Goal: Task Accomplishment & Management: Complete application form

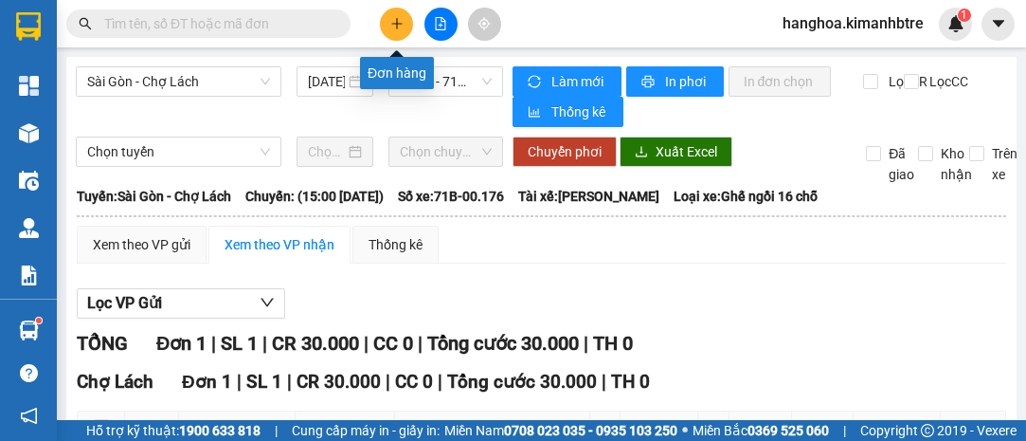
click at [394, 23] on icon "plus" at bounding box center [396, 23] width 13 height 13
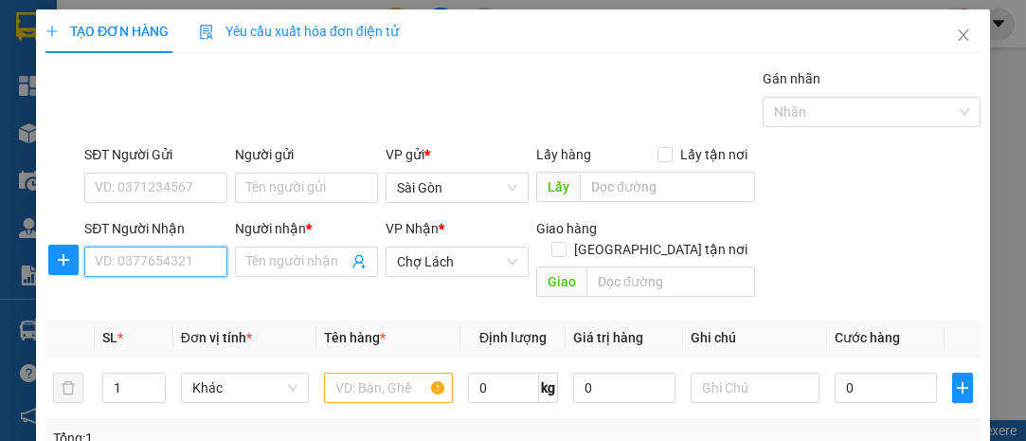
click at [145, 253] on input "SĐT Người Nhận" at bounding box center [155, 261] width 143 height 30
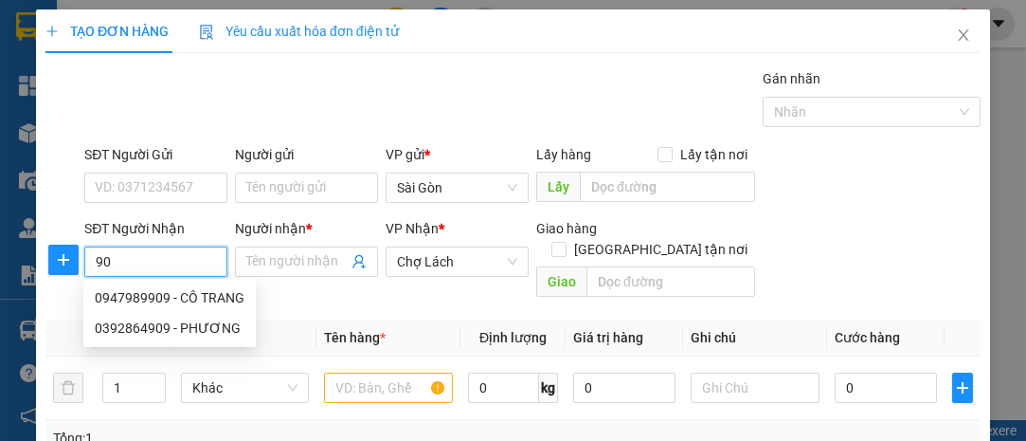
type input "9"
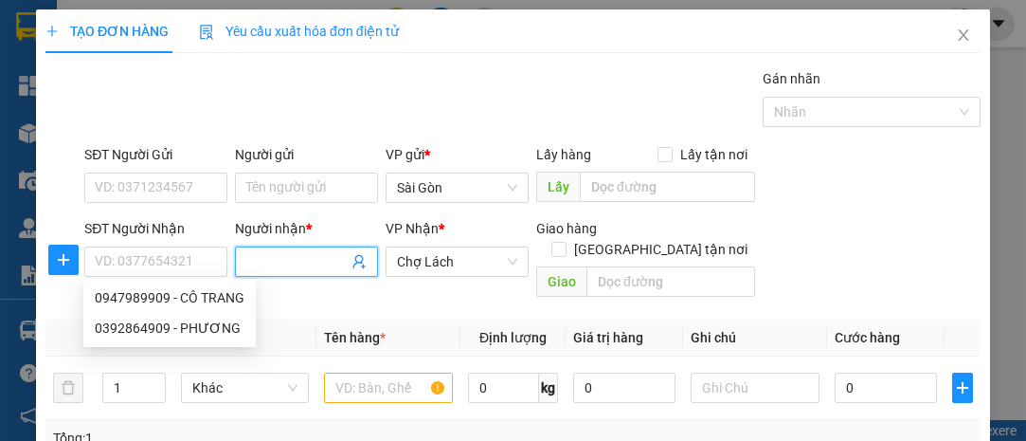
click at [290, 262] on input "Người nhận *" at bounding box center [296, 261] width 101 height 21
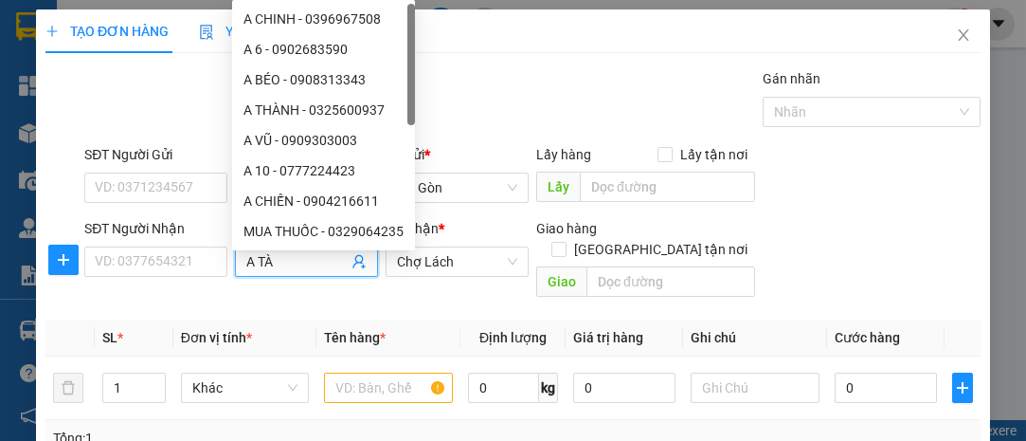
type input "A TÀI"
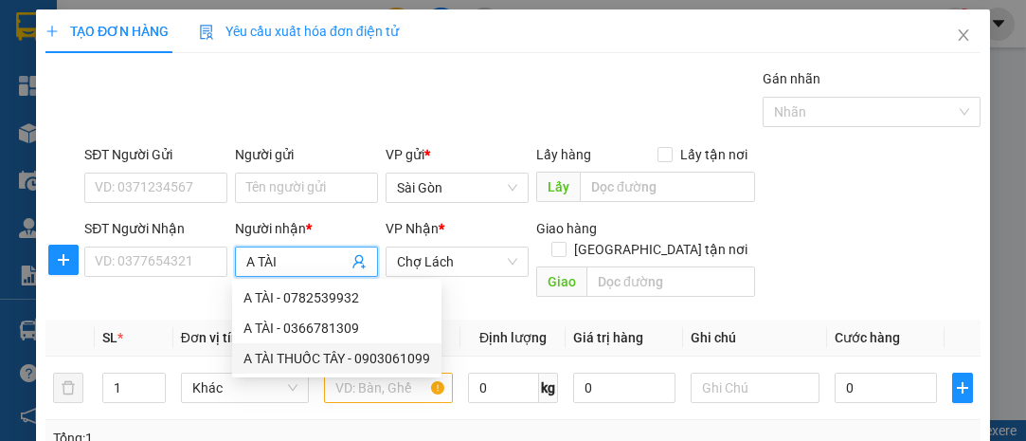
click at [334, 354] on div "A TÀI THUỐC TÂY - 0903061099" at bounding box center [337, 358] width 187 height 21
type input "0903061099"
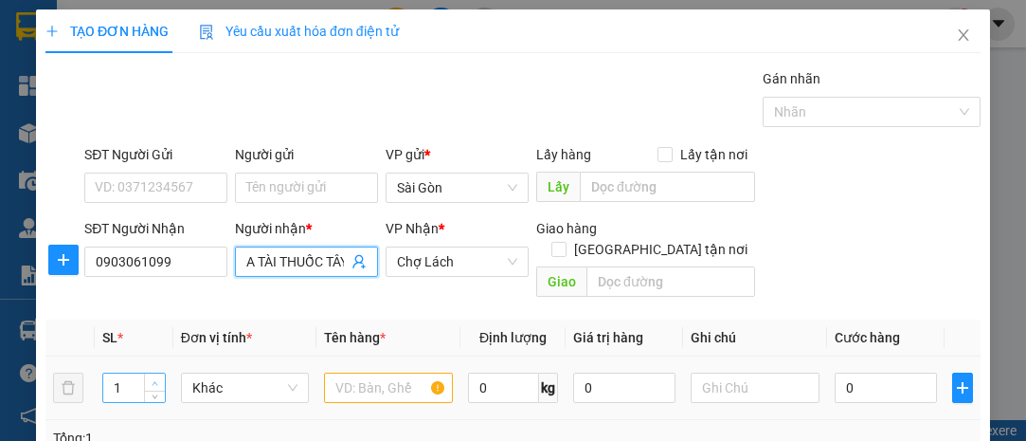
type input "A TÀI THUỐC TÂY"
type input "2"
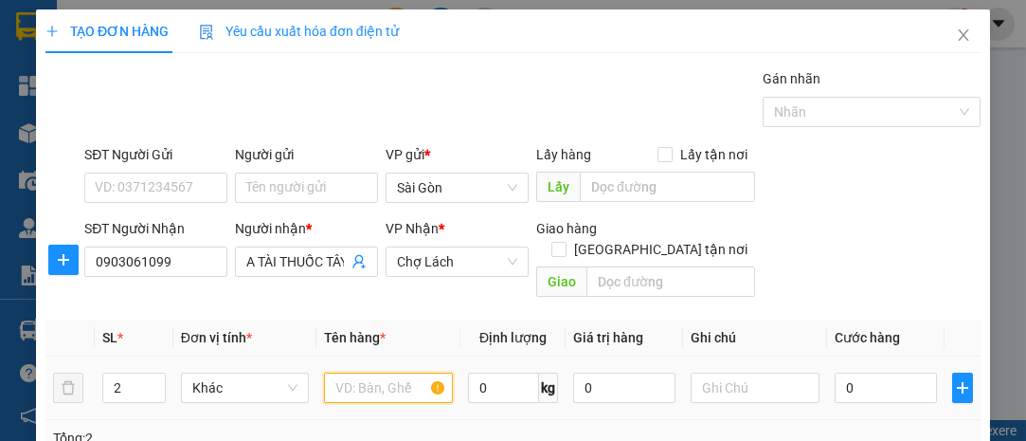
click at [344, 372] on input "text" at bounding box center [388, 387] width 129 height 30
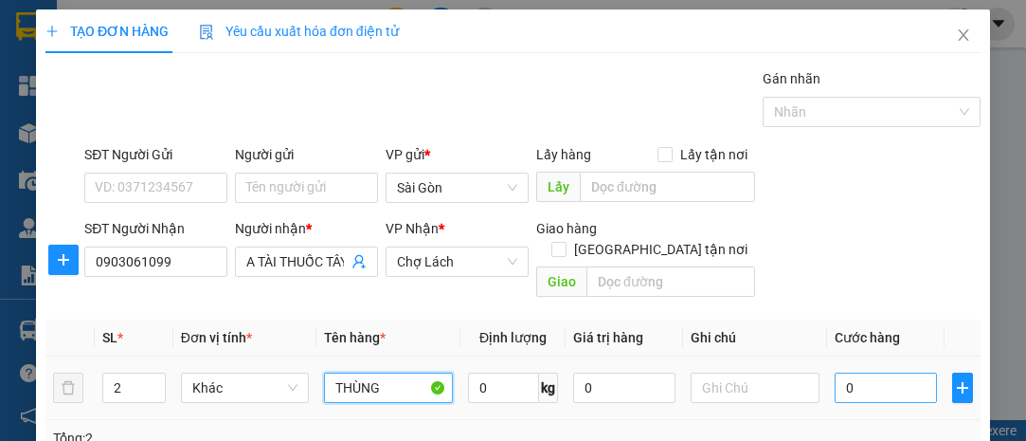
type input "THÙNG"
click at [877, 372] on input "0" at bounding box center [886, 387] width 102 height 30
type input "004"
type input "4"
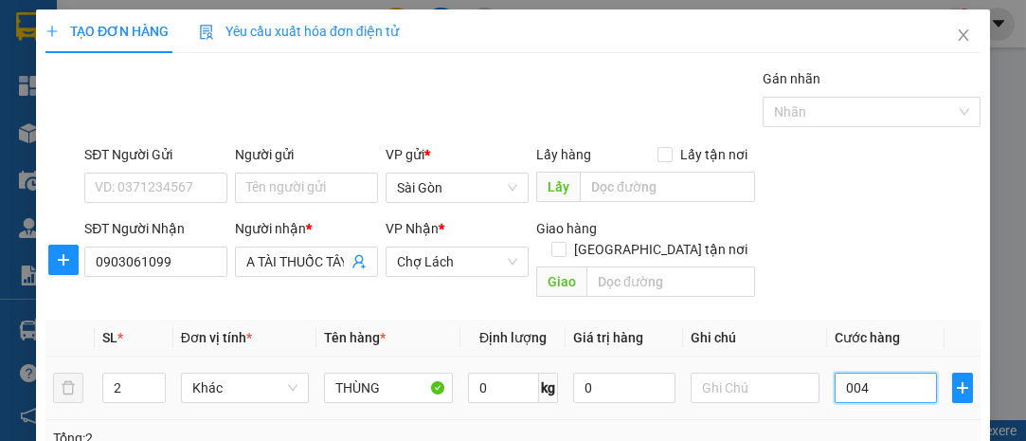
type input "0.040"
type input "40"
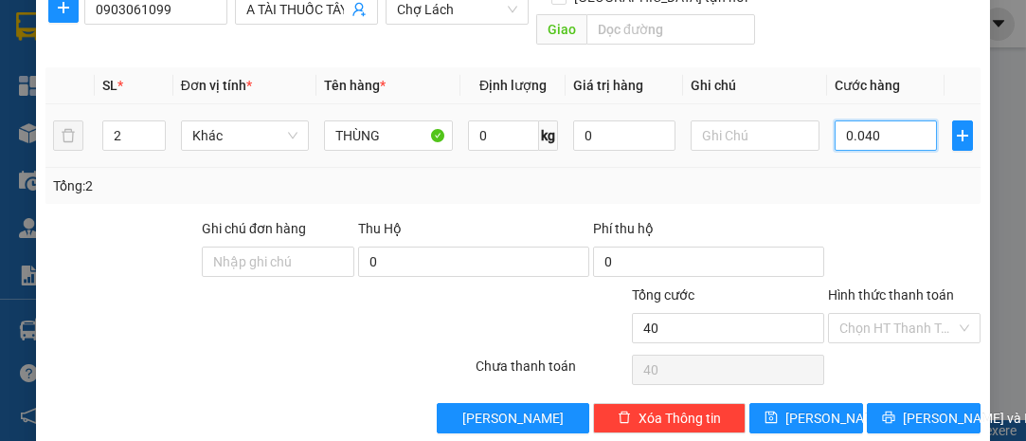
scroll to position [257, 0]
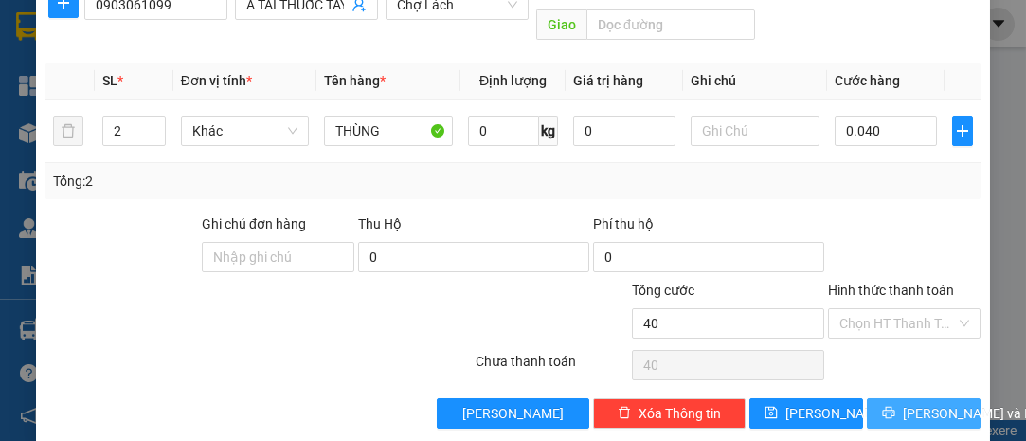
click at [922, 398] on button "[PERSON_NAME] và In" at bounding box center [924, 413] width 114 height 30
type input "40.000"
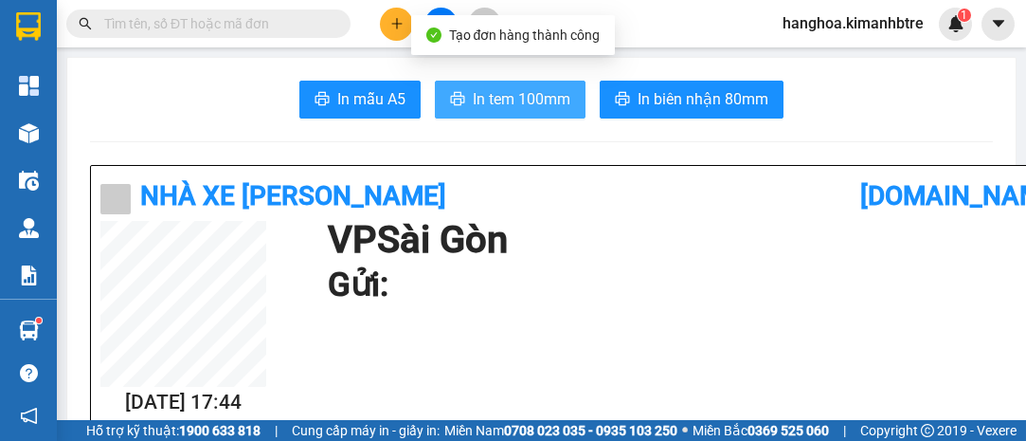
click at [500, 95] on span "In tem 100mm" at bounding box center [522, 99] width 98 height 24
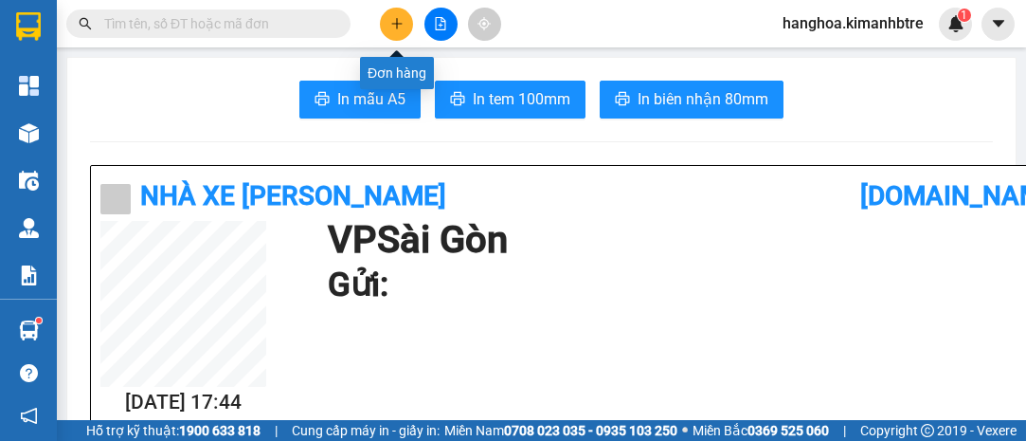
click at [406, 29] on button at bounding box center [396, 24] width 33 height 33
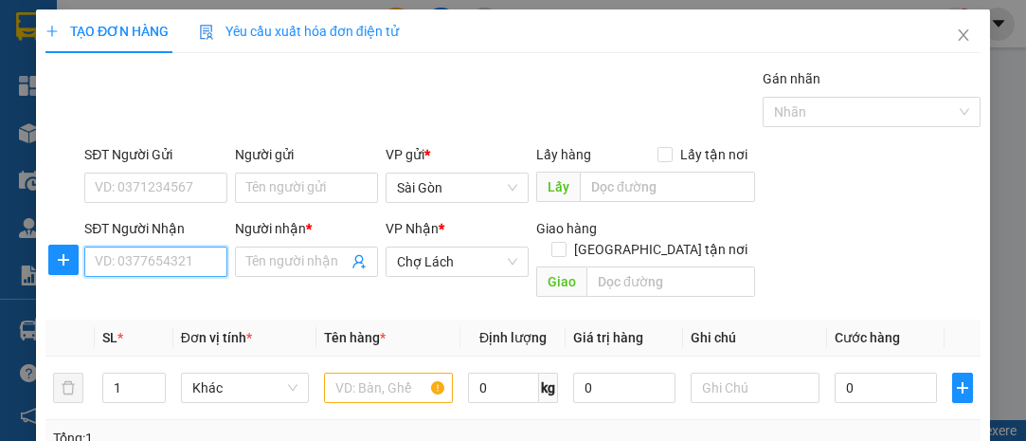
click at [132, 261] on input "SĐT Người Nhận" at bounding box center [155, 261] width 143 height 30
type input "0971130127"
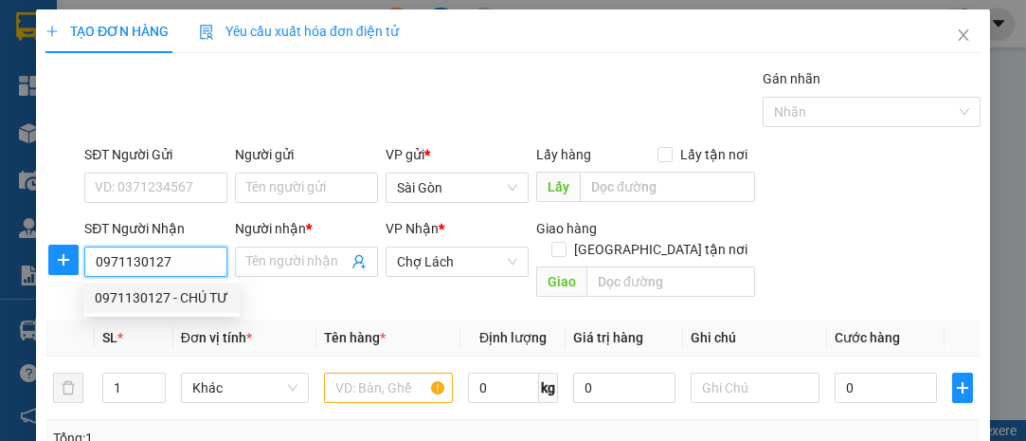
click at [130, 293] on div "0971130127 - CHÚ TƯ" at bounding box center [162, 297] width 134 height 21
type input "CHÚ TƯ"
type input "CẦU VB"
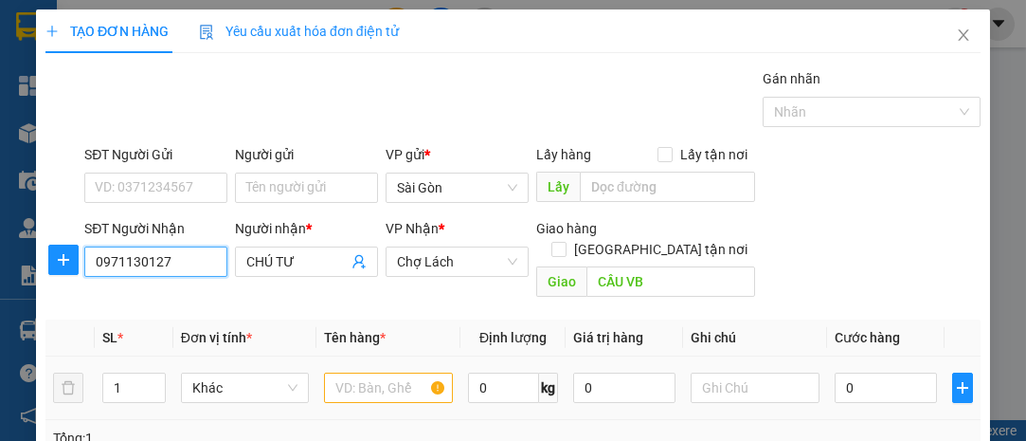
type input "0971130127"
click at [356, 372] on input "text" at bounding box center [388, 387] width 129 height 30
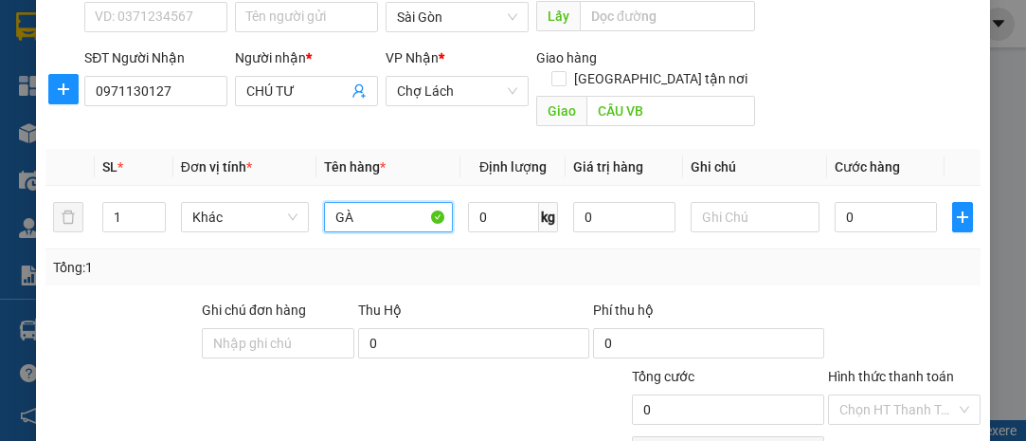
scroll to position [172, 0]
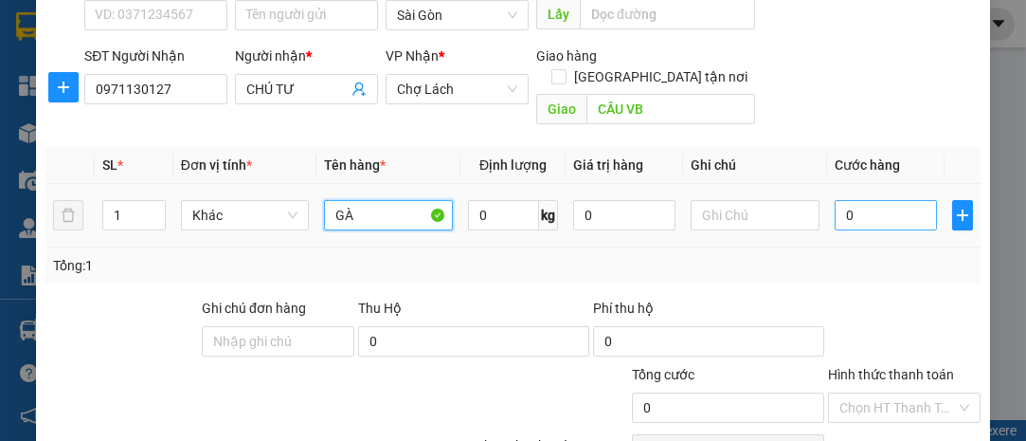
type input "GÀ"
click at [872, 200] on input "0" at bounding box center [886, 215] width 102 height 30
type input "001"
type input "1"
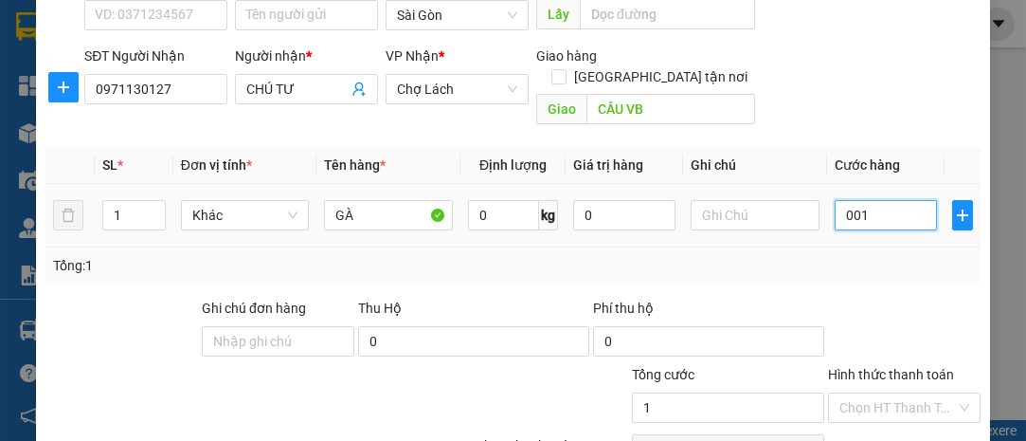
type input "0.010"
type input "10"
type input "00.100"
type input "100"
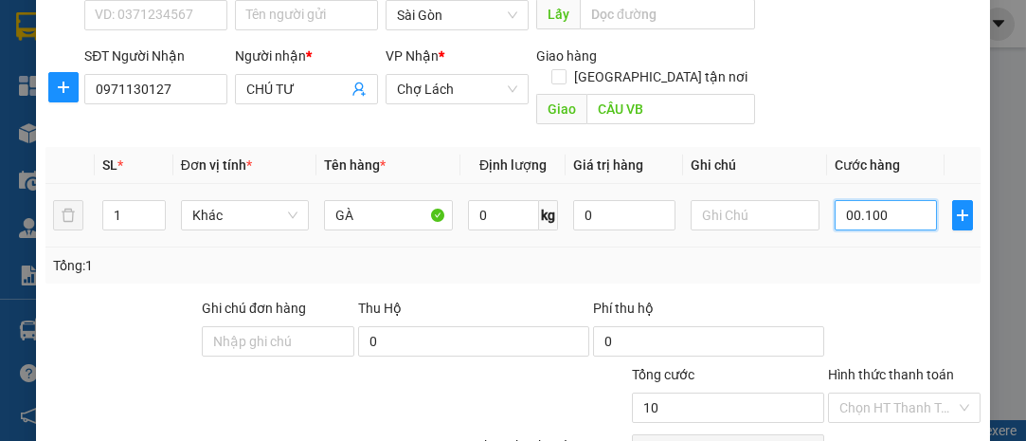
type input "100"
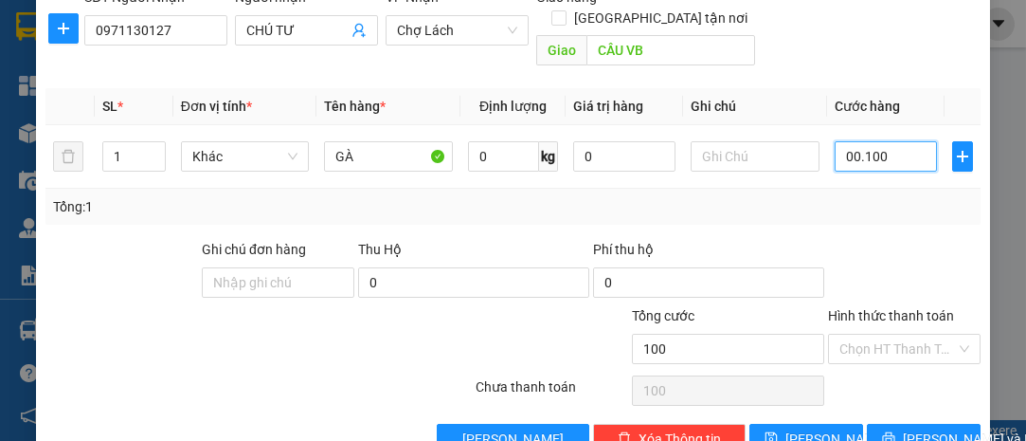
scroll to position [257, 0]
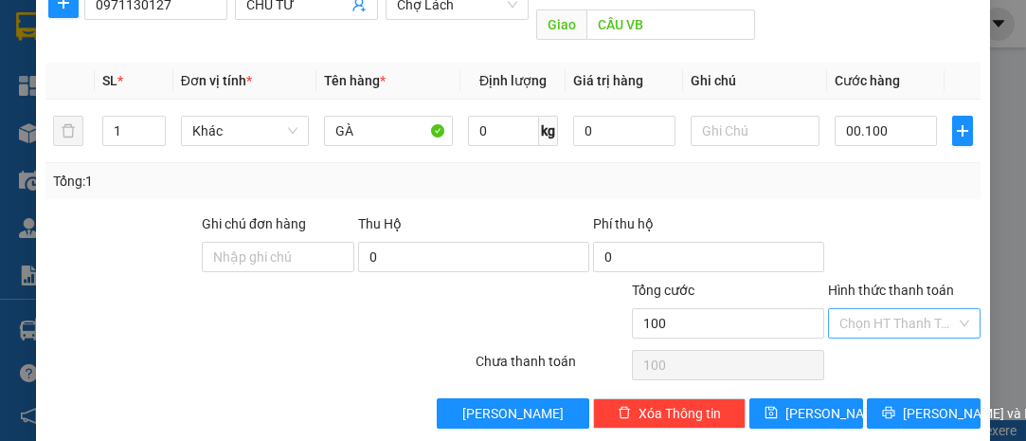
click at [870, 309] on input "Hình thức thanh toán" at bounding box center [897, 323] width 117 height 28
type input "100.000"
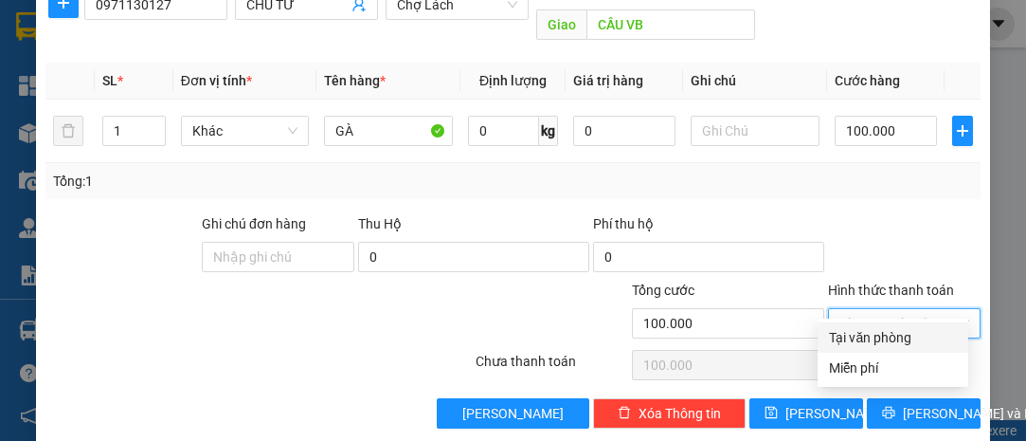
click at [855, 330] on div "Tại văn phòng" at bounding box center [893, 337] width 128 height 21
type input "0"
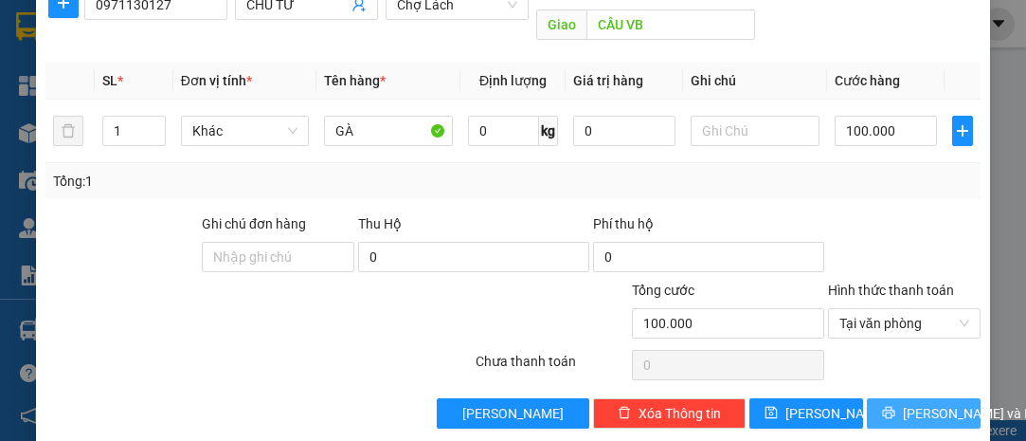
click at [921, 403] on span "[PERSON_NAME] và In" at bounding box center [969, 413] width 133 height 21
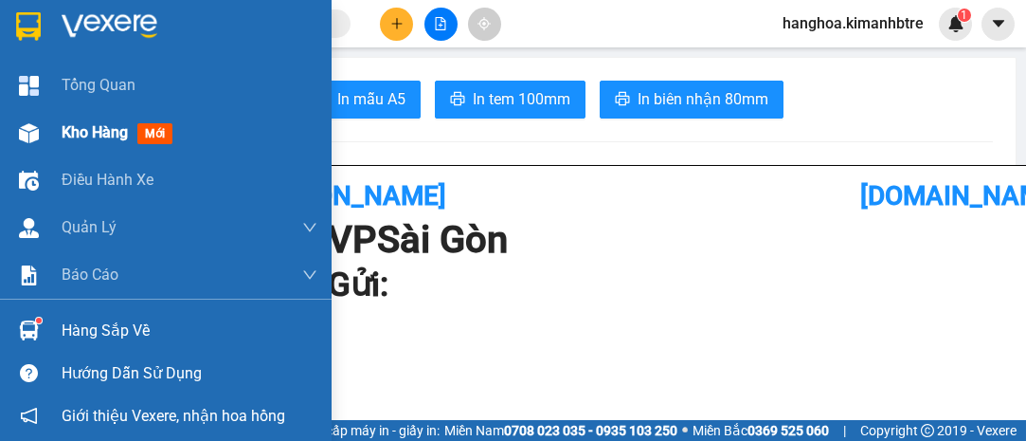
click at [117, 126] on span "Kho hàng" at bounding box center [95, 132] width 66 height 18
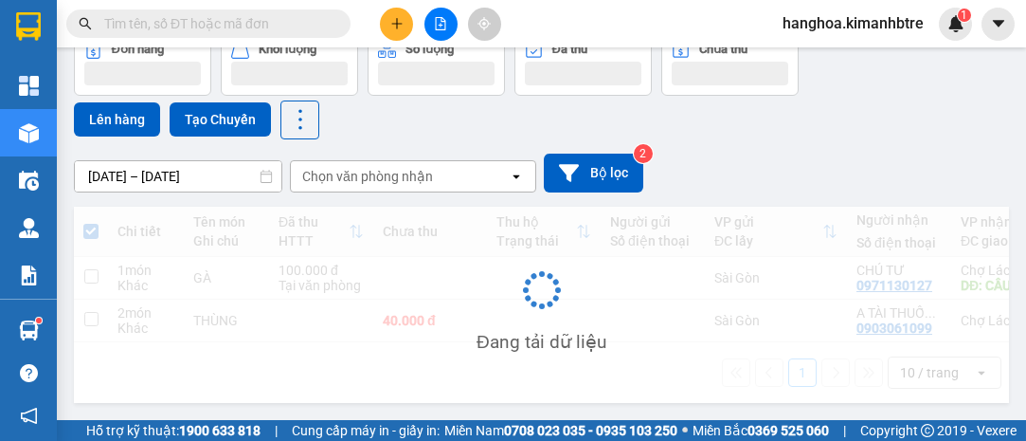
scroll to position [106, 0]
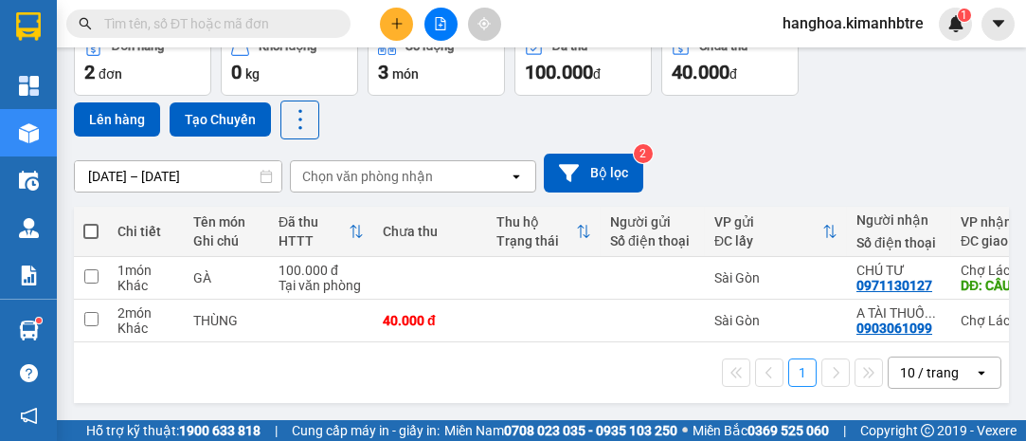
click at [91, 224] on span at bounding box center [90, 231] width 15 height 15
click at [91, 222] on input "checkbox" at bounding box center [91, 222] width 0 height 0
checkbox input "true"
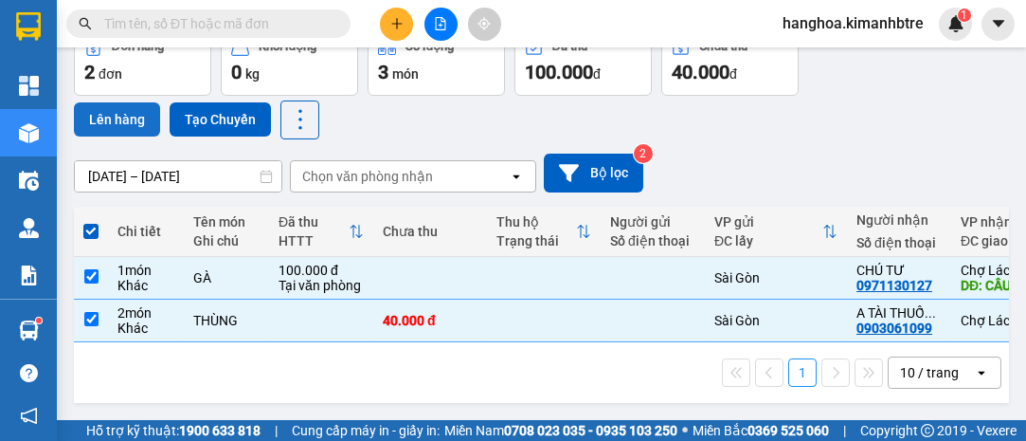
click at [125, 115] on button "Lên hàng" at bounding box center [117, 119] width 86 height 34
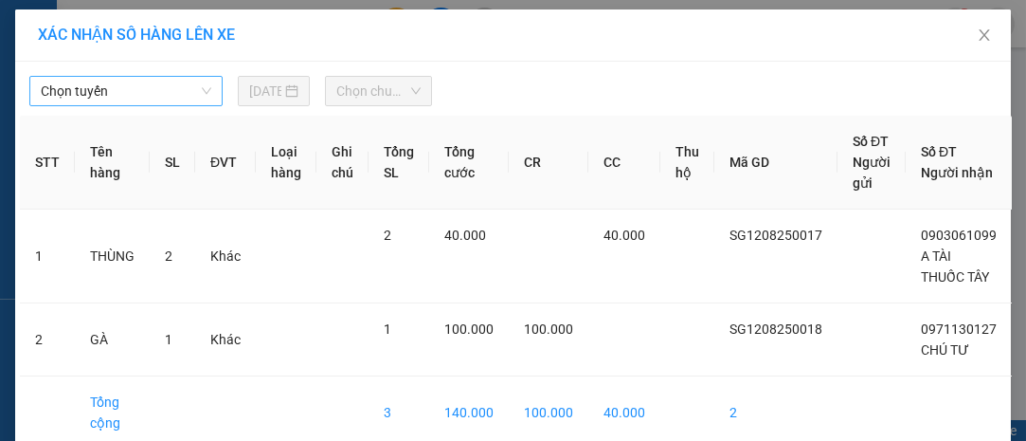
click at [121, 91] on span "Chọn tuyến" at bounding box center [126, 91] width 171 height 28
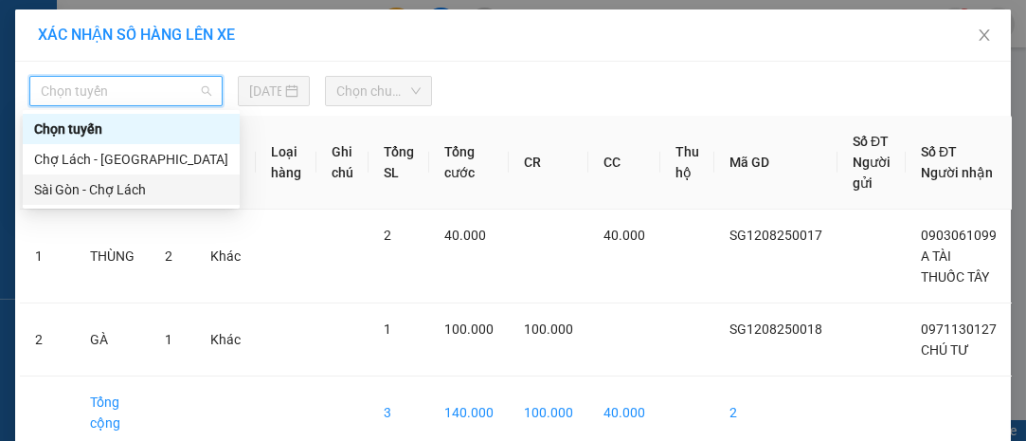
click at [135, 189] on div "Sài Gòn - Chợ Lách" at bounding box center [131, 189] width 194 height 21
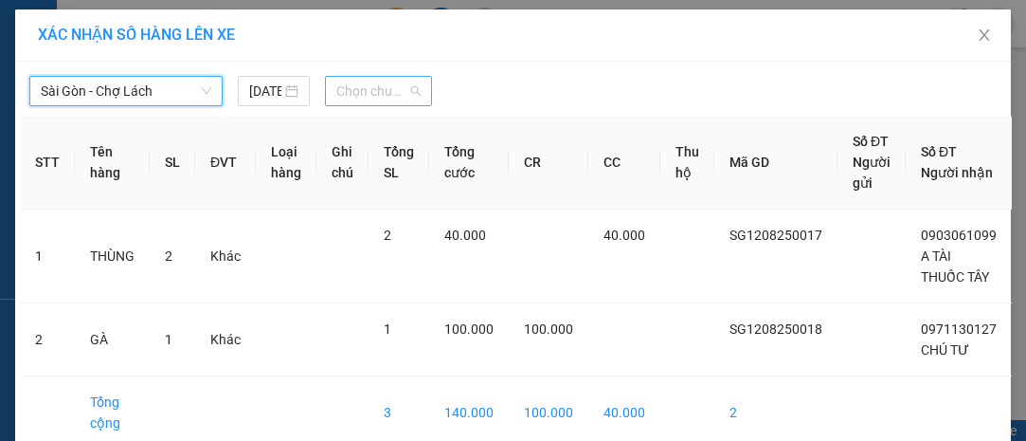
click at [368, 94] on span "Chọn chuyến" at bounding box center [378, 91] width 84 height 28
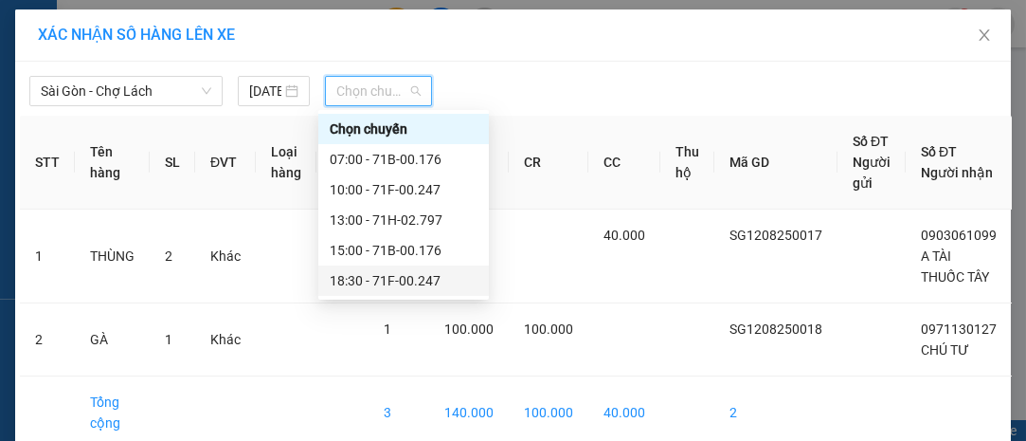
click at [403, 273] on div "18:30 - 71F-00.247" at bounding box center [404, 280] width 148 height 21
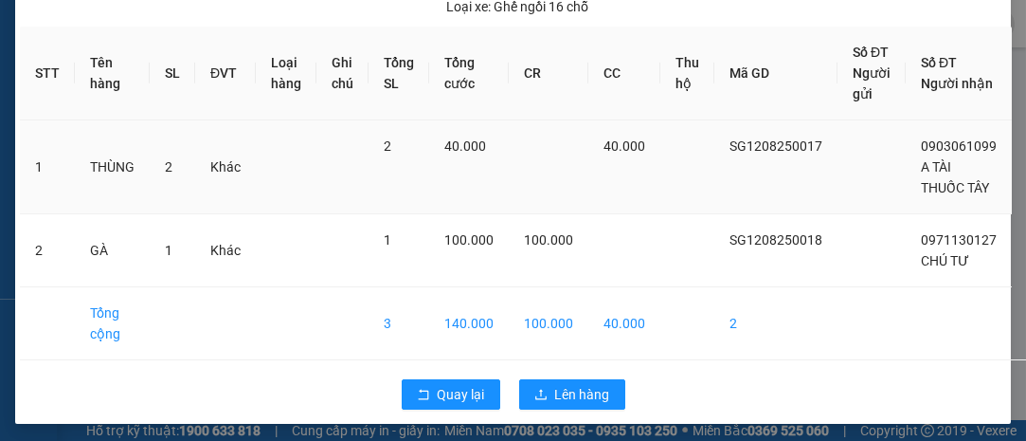
scroll to position [133, 0]
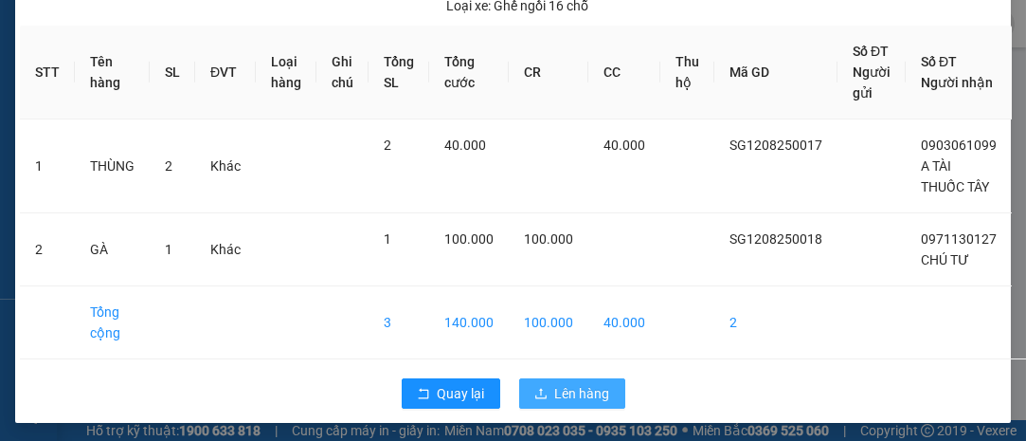
click at [570, 395] on span "Lên hàng" at bounding box center [582, 393] width 55 height 21
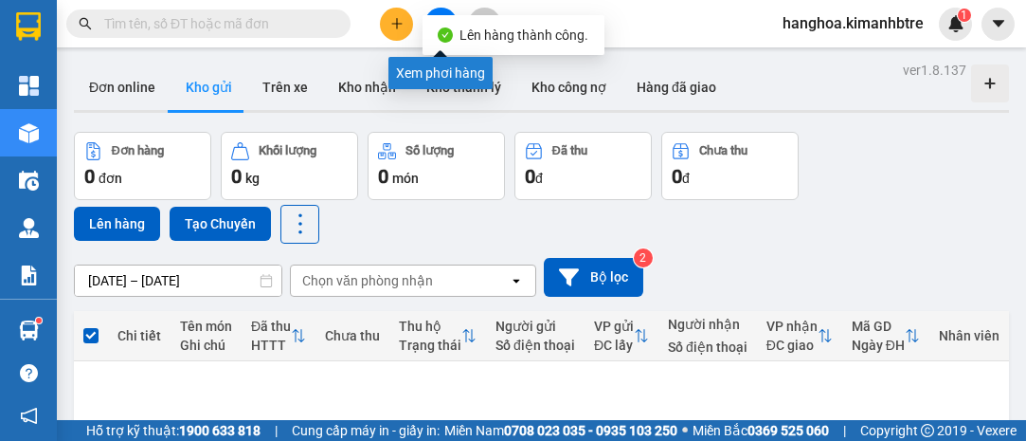
click at [437, 11] on button at bounding box center [440, 24] width 33 height 33
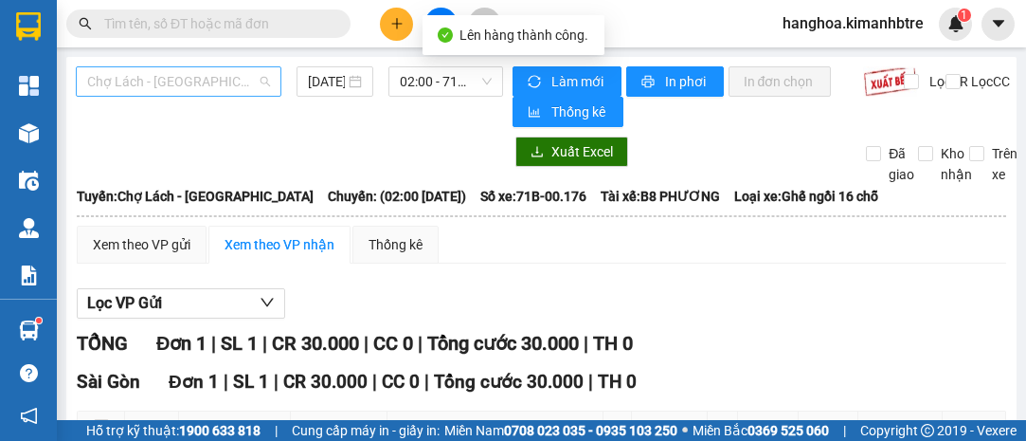
click at [204, 74] on span "Chợ Lách - [GEOGRAPHIC_DATA]" at bounding box center [178, 81] width 183 height 28
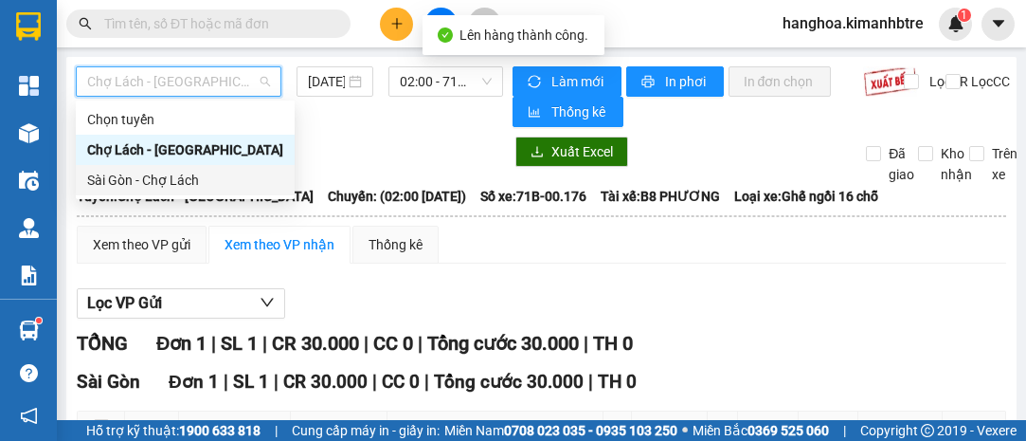
click at [174, 179] on div "Sài Gòn - Chợ Lách" at bounding box center [185, 180] width 196 height 21
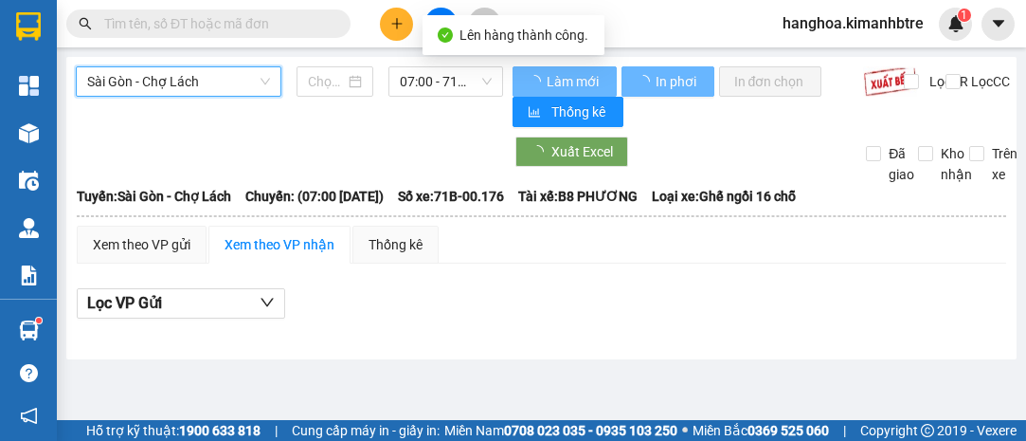
type input "[DATE]"
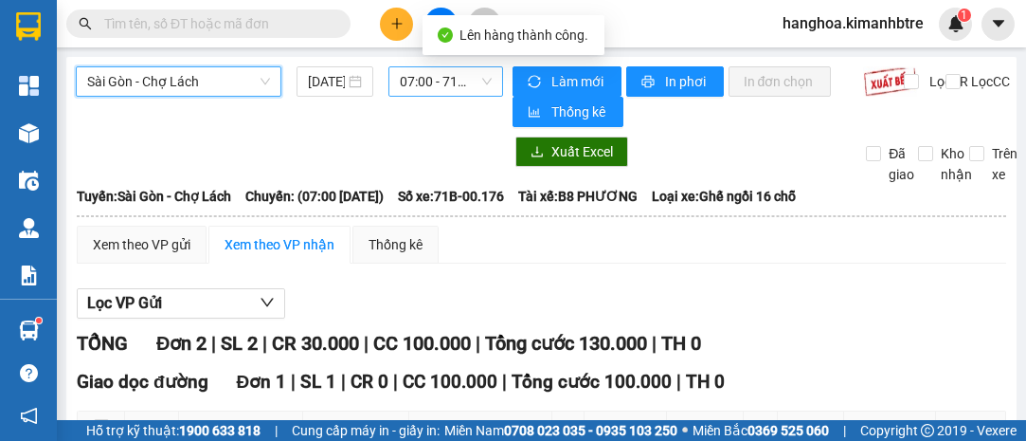
click at [420, 76] on span "07:00 - 71B-00.176" at bounding box center [445, 81] width 91 height 28
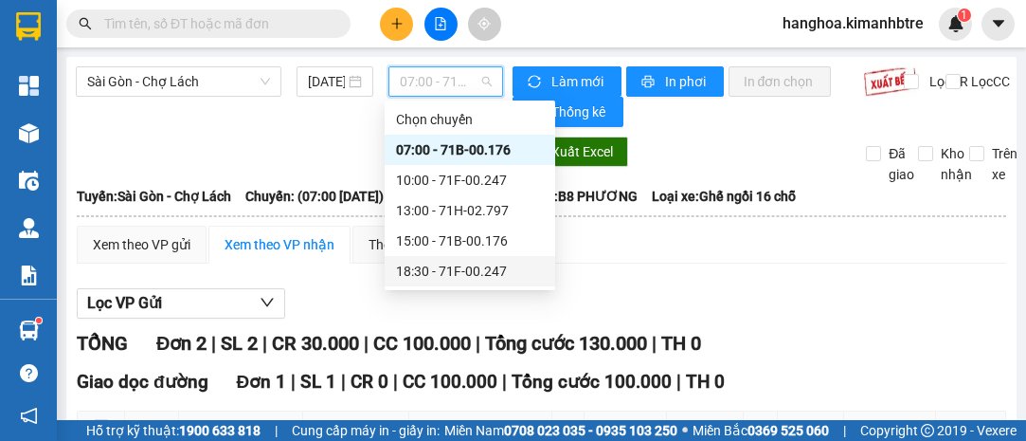
click at [480, 277] on div "18:30 - 71F-00.247" at bounding box center [470, 271] width 148 height 21
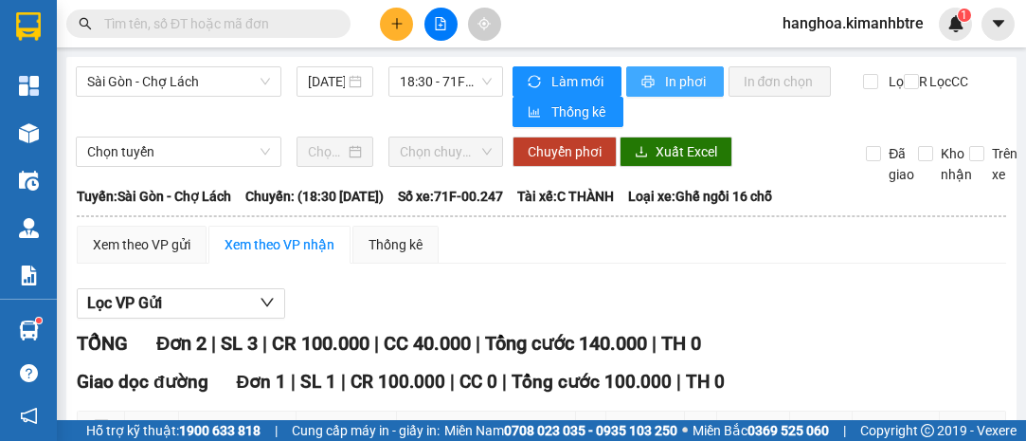
click at [670, 81] on span "In phơi" at bounding box center [687, 81] width 44 height 21
